Goal: Transaction & Acquisition: Purchase product/service

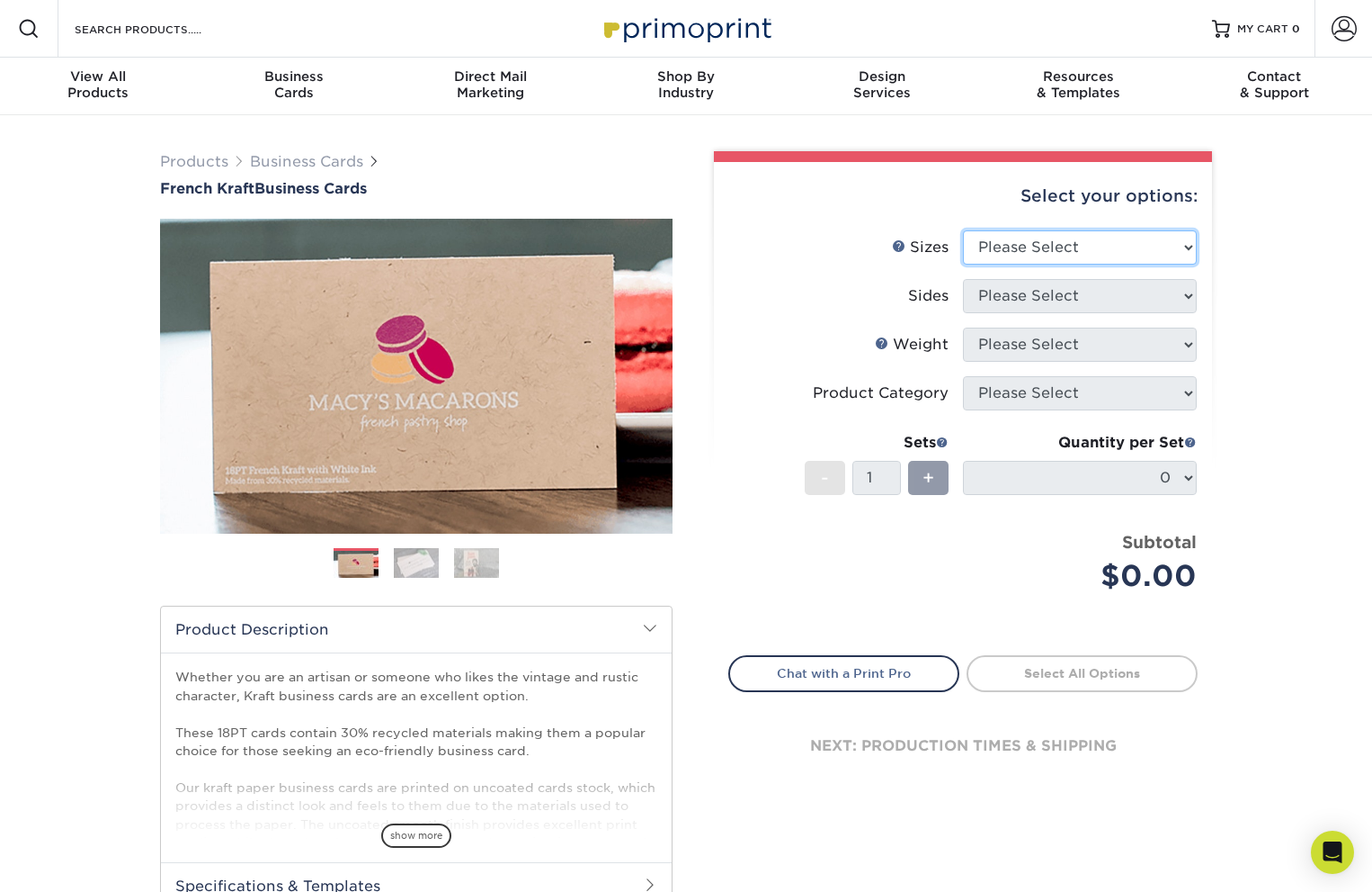
click at [1108, 251] on select "Please Select 1.5" x 3.5" - Mini 1.75" x 3.5" - Mini 2" x 2" - Square 2" x 3" -…" at bounding box center [1081, 247] width 234 height 35
select select "2.12x3.38"
click at [964, 230] on select "Please Select 1.5" x 3.5" - Mini 1.75" x 3.5" - Mini 2" x 2" - Square 2" x 3" -…" at bounding box center [1081, 247] width 234 height 35
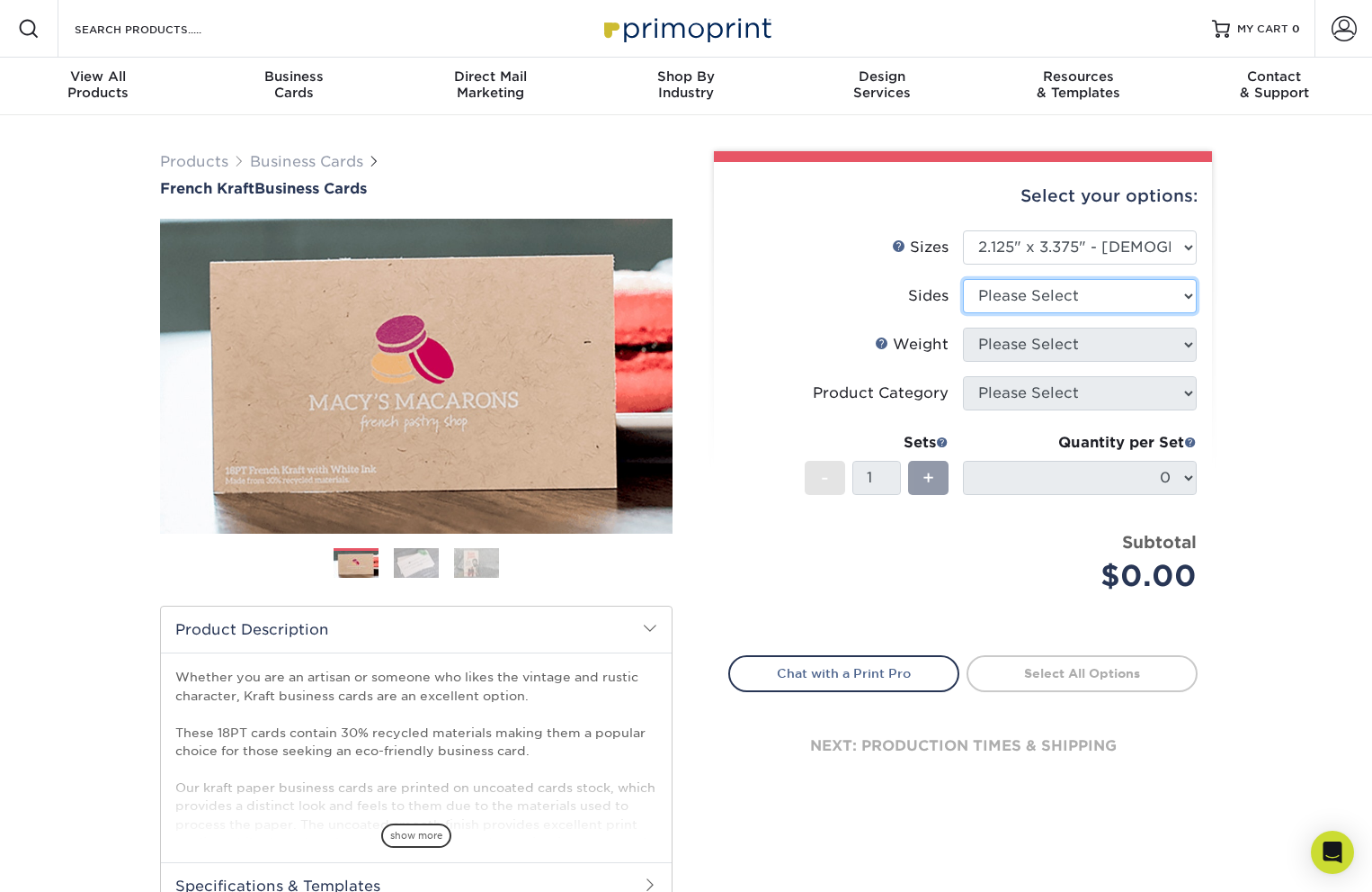
click at [1065, 292] on select "Please Select Print Both Sides Print Both Sides - White Mask Back Only Print Bo…" at bounding box center [1081, 296] width 234 height 35
click at [842, 327] on label "Weight Help Weight" at bounding box center [847, 344] width 234 height 35
click at [1088, 295] on select "Please Select Print Both Sides Print Both Sides - White Mask Back Only Print Bo…" at bounding box center [1081, 296] width 234 height 35
select select "32d3c223-f82c-492b-b915-ba065a00862f"
click at [964, 279] on select "Please Select Print Both Sides Print Both Sides - White Mask Back Only Print Bo…" at bounding box center [1081, 296] width 234 height 35
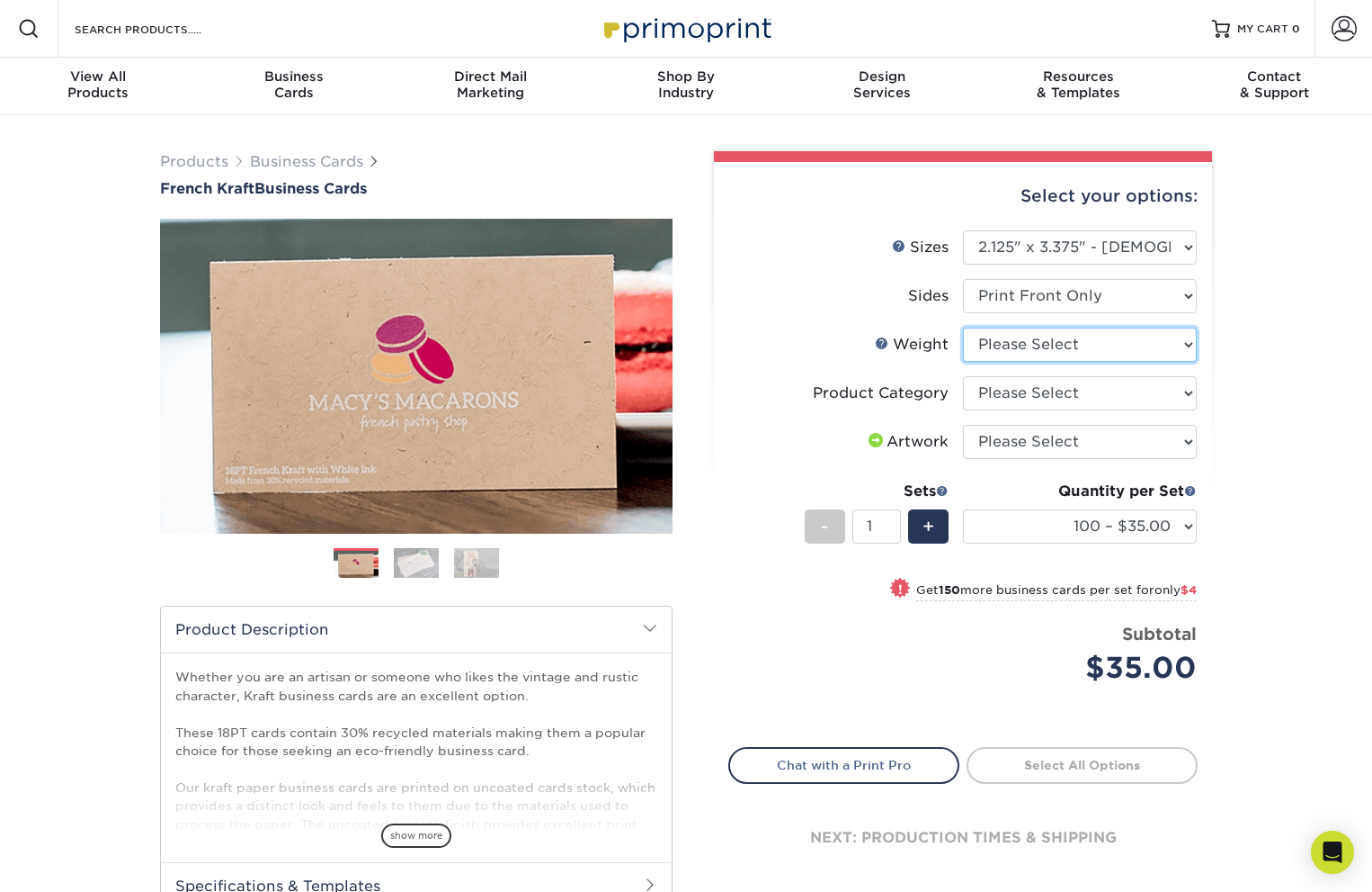
click at [1172, 345] on select "Please Select 18PTUCKRAFT" at bounding box center [1081, 344] width 234 height 35
select select "18PTUCKRAFT"
click at [964, 327] on select "Please Select 18PTUCKRAFT" at bounding box center [1081, 344] width 234 height 35
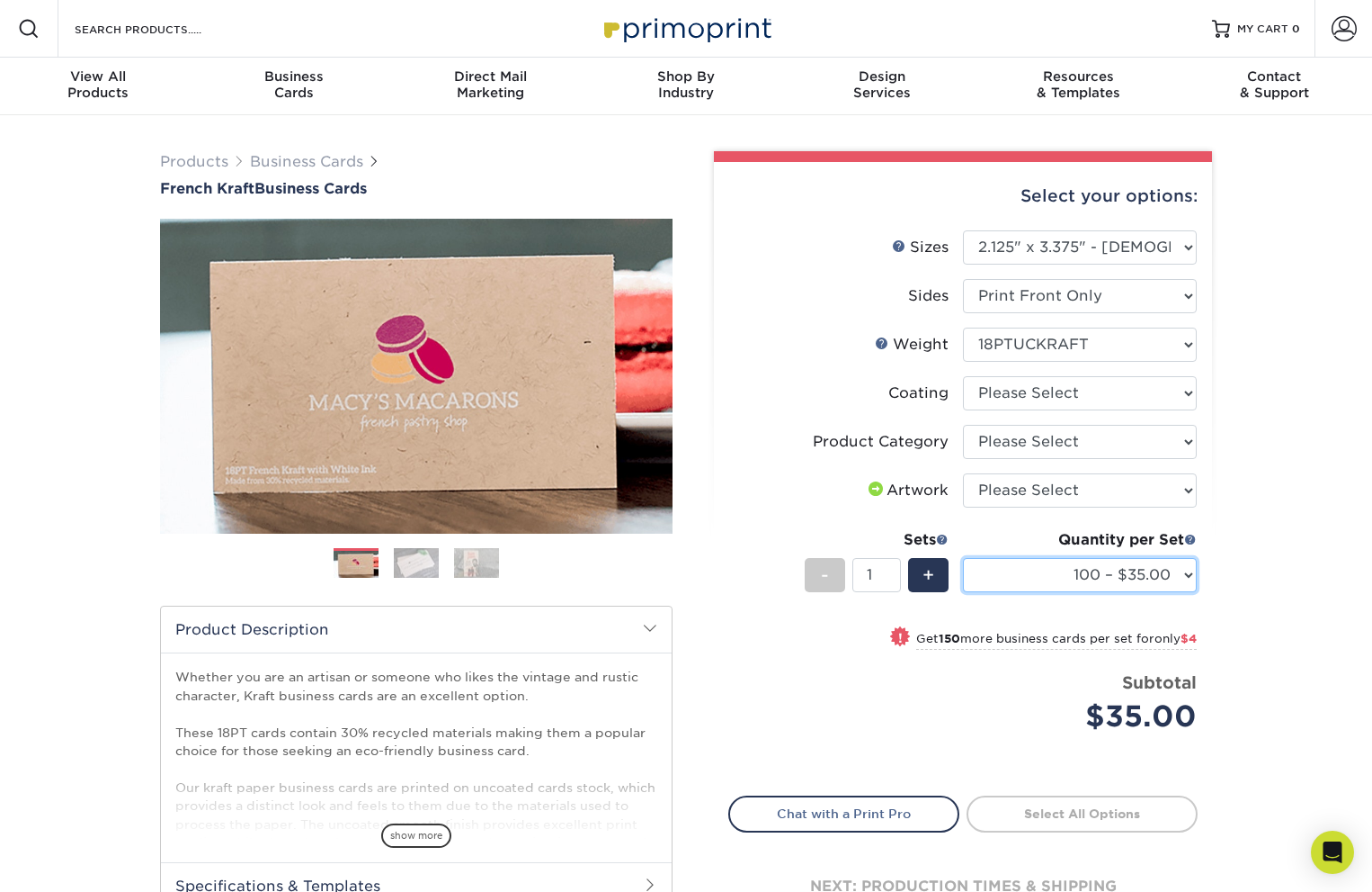
click at [1187, 575] on select "100 – $35.00 250 – $39.00 500 – $66.00 1000 – $122.00" at bounding box center [1081, 575] width 234 height 35
select select "1000 – $122.00"
click at [964, 558] on select "100 – $35.00 250 – $39.00 500 – $66.00 1000 – $122.00" at bounding box center [1081, 575] width 234 height 35
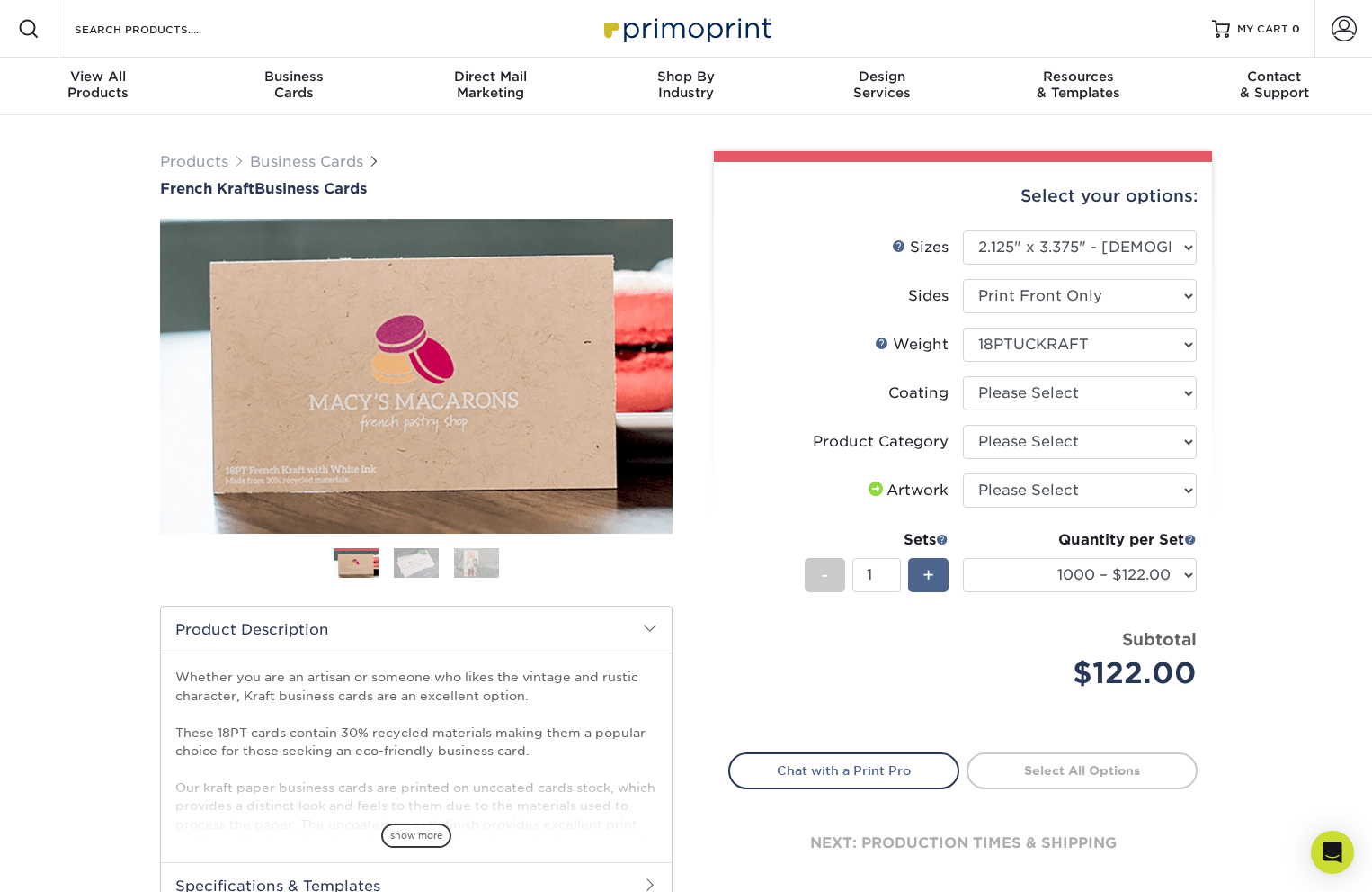
click at [928, 570] on span "+" at bounding box center [928, 575] width 12 height 27
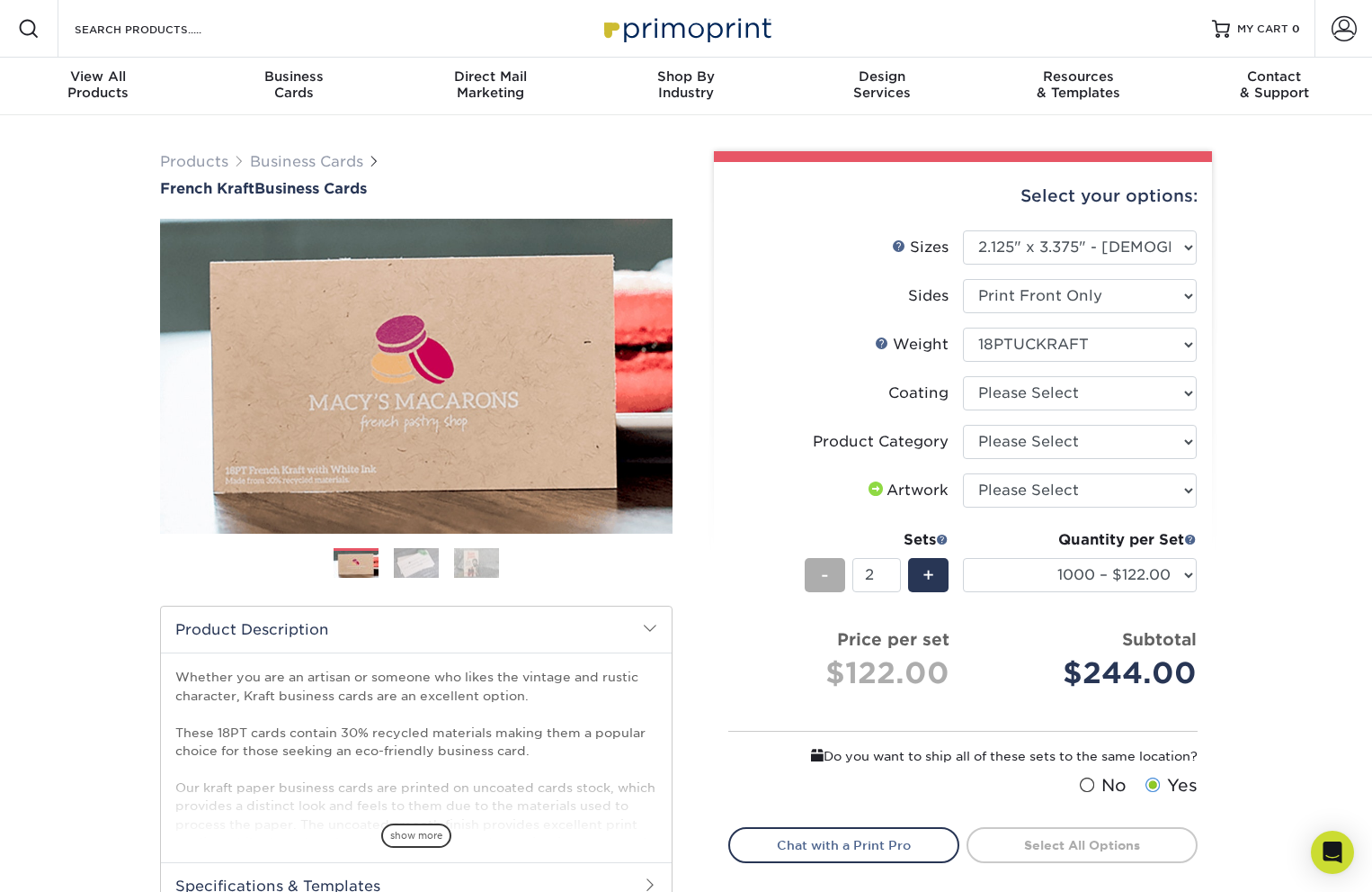
click at [829, 578] on div "-" at bounding box center [825, 575] width 40 height 35
type input "1"
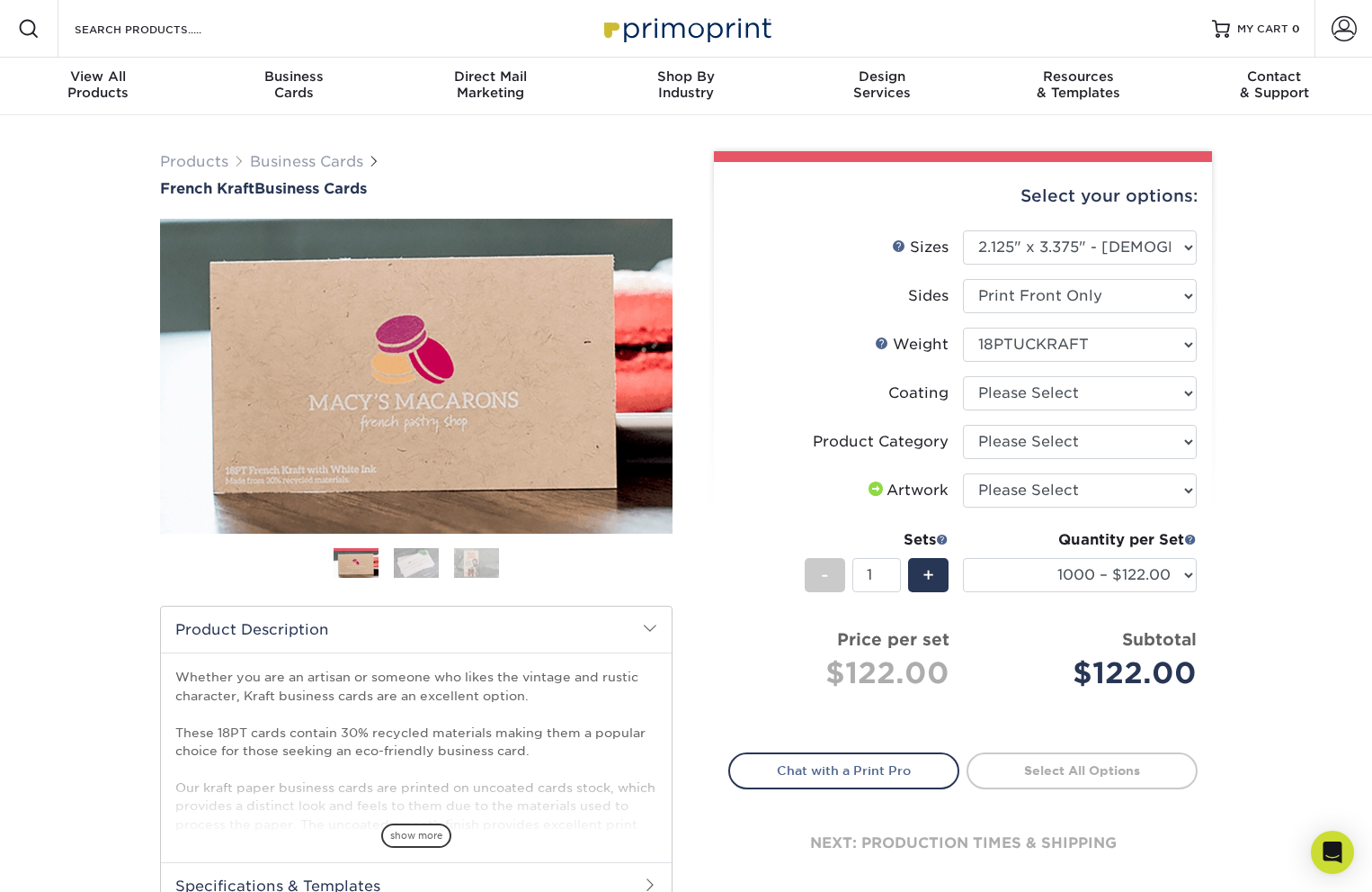
click at [807, 310] on label "Sides" at bounding box center [847, 296] width 234 height 35
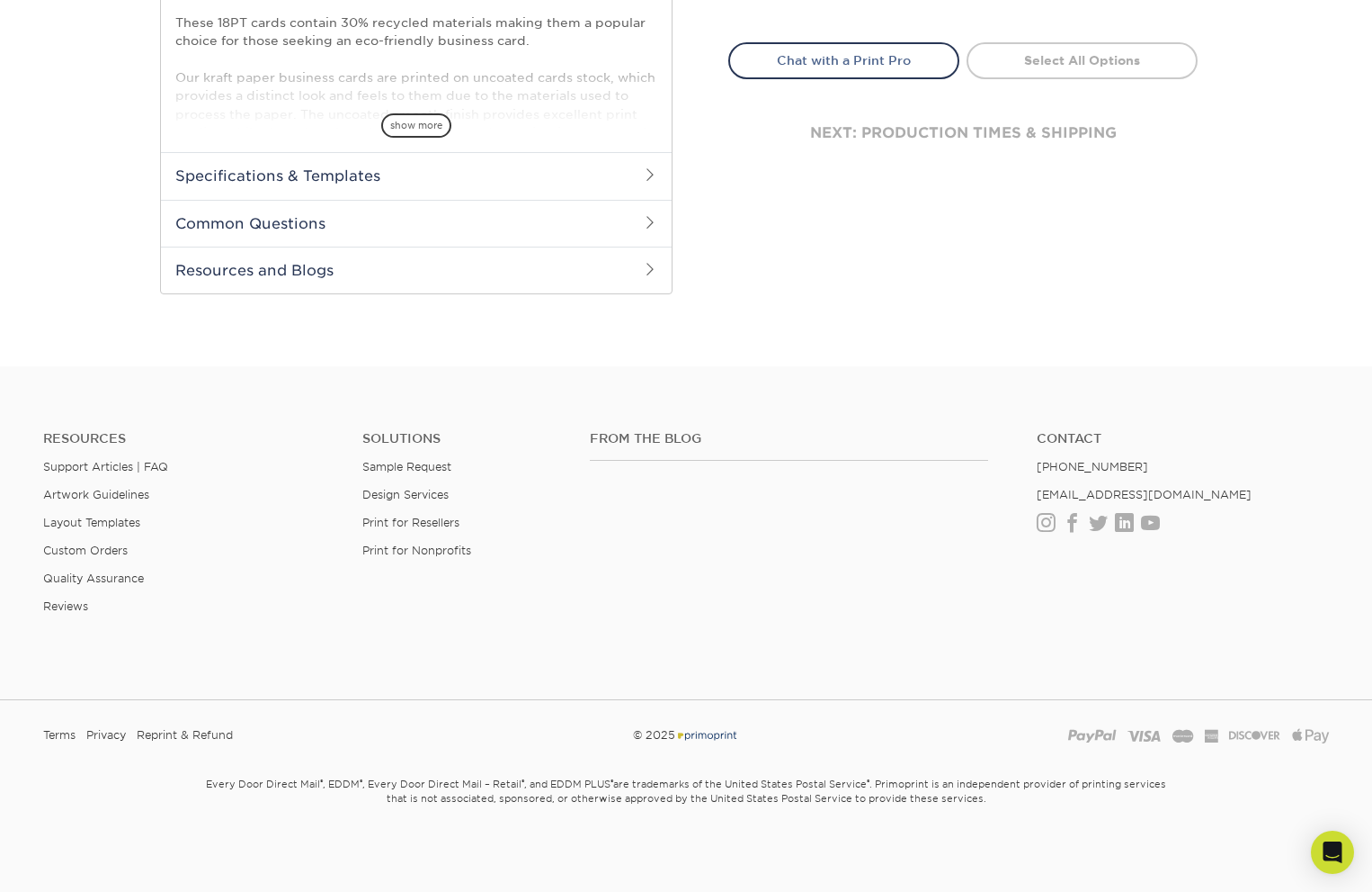
scroll to position [711, 0]
